Goal: Find specific page/section: Find specific page/section

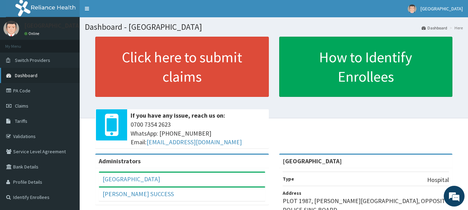
click at [59, 81] on link "Dashboard" at bounding box center [40, 75] width 80 height 15
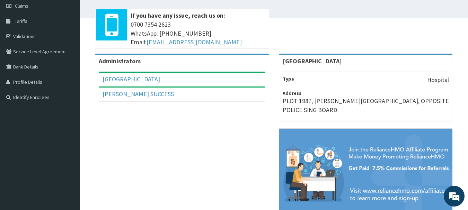
scroll to position [104, 0]
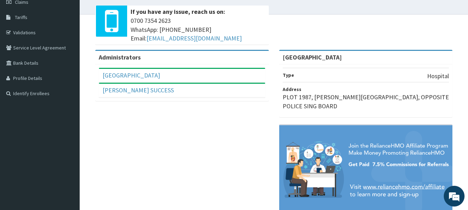
click at [142, 75] on div "[GEOGRAPHIC_DATA]" at bounding box center [182, 76] width 166 height 14
click at [158, 92] on link "[PERSON_NAME] SUCCESS" at bounding box center [137, 90] width 71 height 8
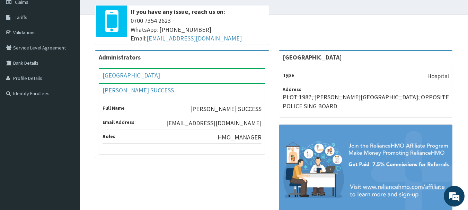
click at [318, 56] on strong "[GEOGRAPHIC_DATA]" at bounding box center [312, 57] width 59 height 8
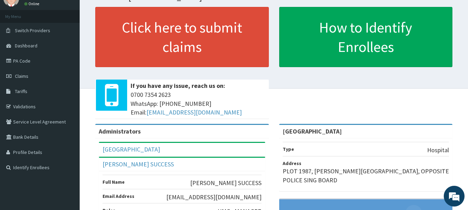
scroll to position [0, 0]
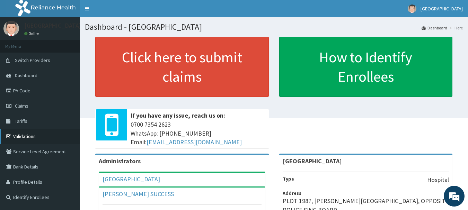
click at [62, 139] on link "Validations" at bounding box center [40, 136] width 80 height 15
